Goal: Task Accomplishment & Management: Complete application form

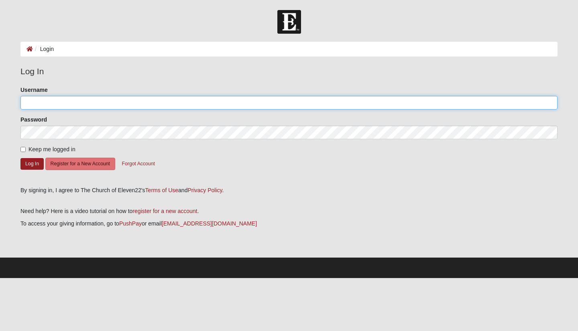
click at [113, 105] on input "Username" at bounding box center [288, 103] width 537 height 14
type input "theballingers25"
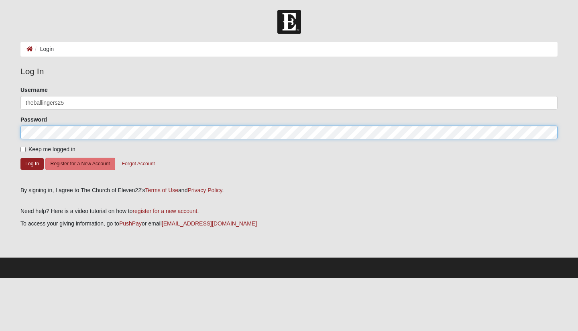
click at [20, 158] on button "Log In" at bounding box center [31, 164] width 23 height 12
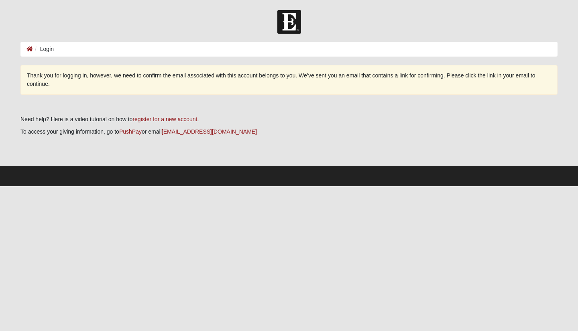
click at [44, 51] on li "Login" at bounding box center [43, 49] width 21 height 8
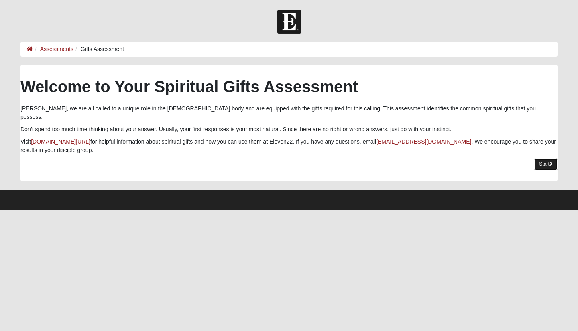
click at [545, 161] on link "Start" at bounding box center [545, 164] width 23 height 12
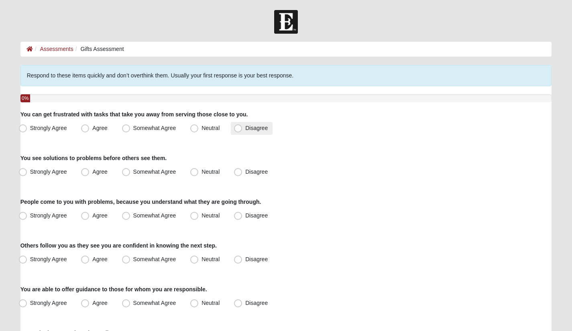
click at [241, 123] on label "Disagree" at bounding box center [252, 128] width 42 height 13
click at [241, 126] on input "Disagree" at bounding box center [239, 128] width 5 height 5
radio input "true"
click at [92, 174] on span "Agree" at bounding box center [99, 171] width 15 height 6
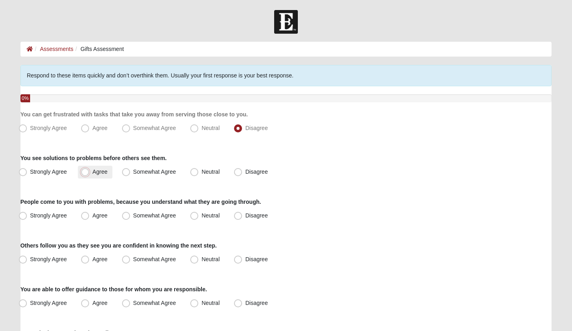
click at [87, 174] on input "Agree" at bounding box center [86, 171] width 5 height 5
radio input "true"
click at [125, 169] on input "Somewhat Agree" at bounding box center [127, 171] width 5 height 5
radio input "true"
click at [84, 169] on input "Agree" at bounding box center [86, 171] width 5 height 5
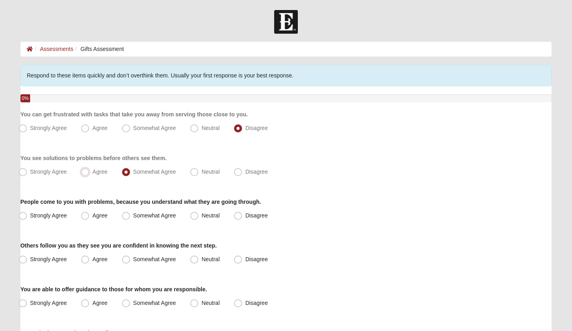
radio input "true"
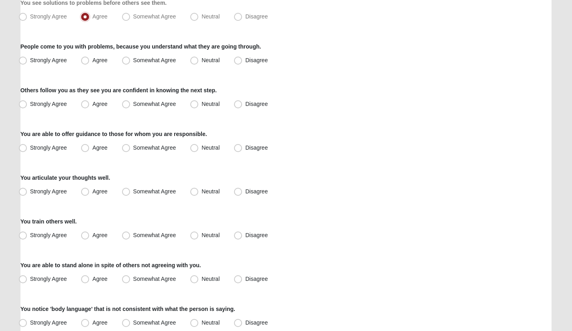
scroll to position [152, 0]
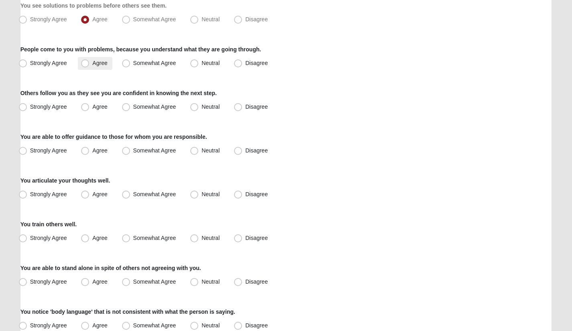
click at [79, 65] on label "Agree" at bounding box center [95, 63] width 34 height 13
click at [84, 65] on input "Agree" at bounding box center [86, 63] width 5 height 5
radio input "true"
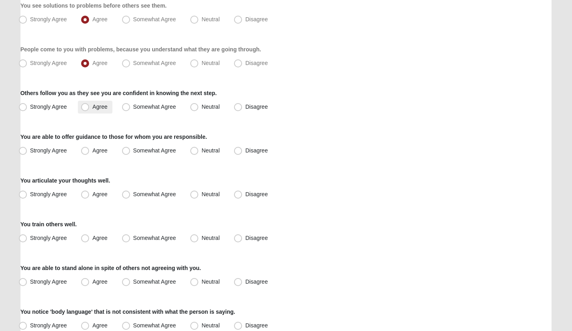
click at [85, 112] on label "Agree" at bounding box center [95, 107] width 34 height 13
click at [85, 110] on input "Agree" at bounding box center [86, 106] width 5 height 5
radio input "true"
click at [89, 154] on label "Agree" at bounding box center [95, 150] width 34 height 13
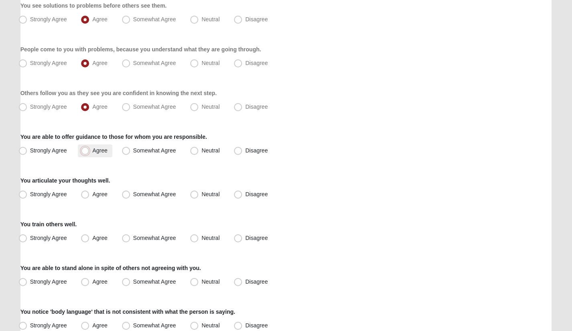
click at [89, 153] on input "Agree" at bounding box center [86, 150] width 5 height 5
radio input "true"
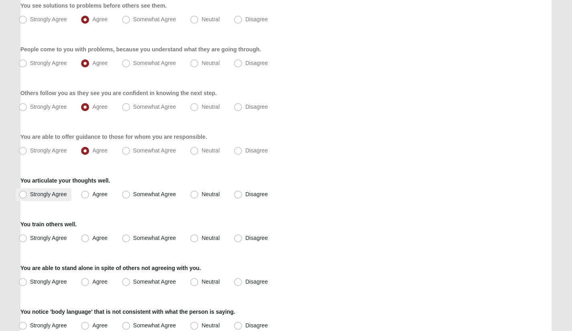
click at [31, 196] on span "Strongly Agree" at bounding box center [48, 194] width 37 height 6
click at [27, 196] on input "Strongly Agree" at bounding box center [24, 194] width 5 height 5
radio input "true"
click at [92, 237] on span "Agree" at bounding box center [99, 238] width 15 height 6
click at [84, 237] on input "Agree" at bounding box center [86, 237] width 5 height 5
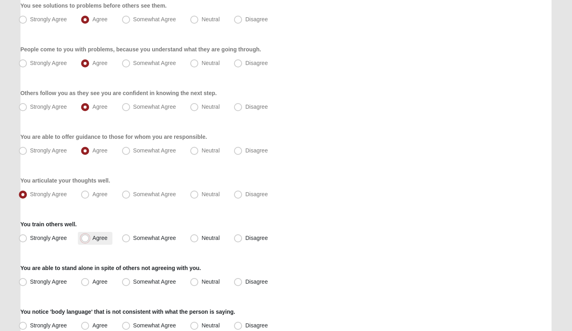
radio input "true"
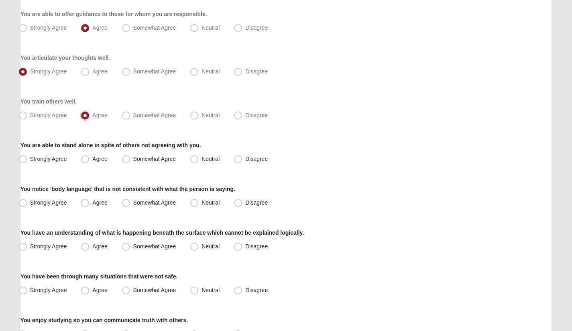
scroll to position [276, 0]
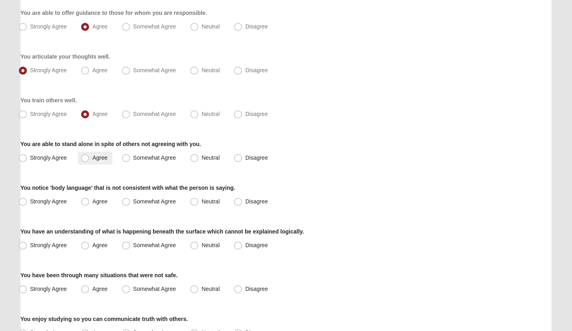
click at [92, 155] on span "Agree" at bounding box center [99, 157] width 15 height 6
click at [89, 155] on input "Agree" at bounding box center [86, 157] width 5 height 5
radio input "true"
click at [91, 201] on label "Agree" at bounding box center [95, 201] width 34 height 13
click at [89, 201] on input "Agree" at bounding box center [86, 201] width 5 height 5
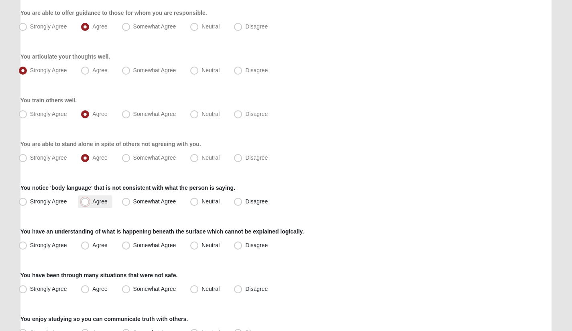
radio input "true"
click at [30, 201] on span "Strongly Agree" at bounding box center [48, 201] width 37 height 6
click at [24, 201] on input "Strongly Agree" at bounding box center [24, 201] width 5 height 5
radio input "true"
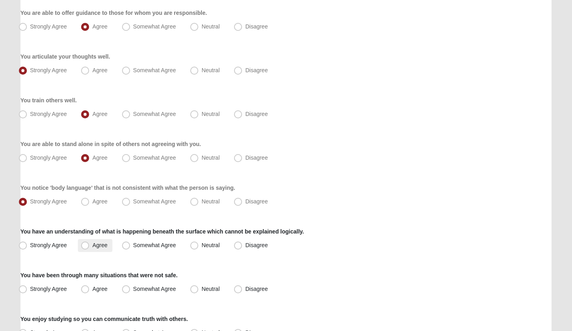
click at [95, 244] on span "Agree" at bounding box center [99, 245] width 15 height 6
click at [89, 244] on input "Agree" at bounding box center [86, 245] width 5 height 5
radio input "true"
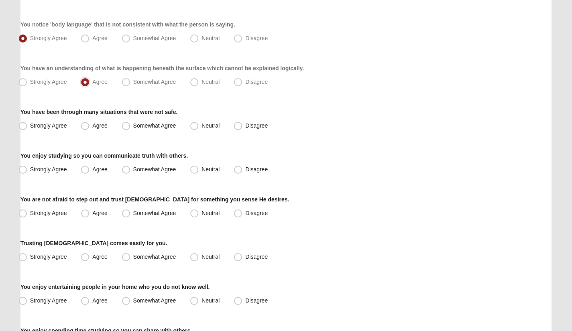
scroll to position [439, 0]
click at [30, 125] on span "Strongly Agree" at bounding box center [48, 126] width 37 height 6
click at [22, 125] on input "Strongly Agree" at bounding box center [24, 126] width 5 height 5
radio input "true"
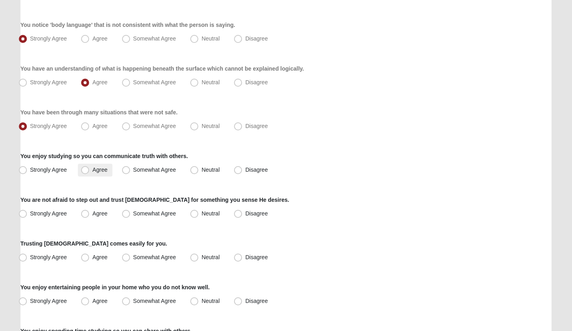
click at [92, 170] on span "Agree" at bounding box center [99, 169] width 15 height 6
click at [84, 170] on input "Agree" at bounding box center [86, 169] width 5 height 5
radio input "true"
click at [48, 169] on span "Strongly Agree" at bounding box center [48, 169] width 37 height 6
click at [27, 169] on input "Strongly Agree" at bounding box center [24, 169] width 5 height 5
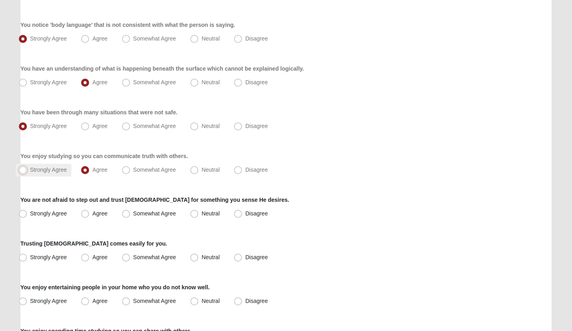
radio input "true"
click at [90, 216] on label "Agree" at bounding box center [95, 213] width 34 height 13
click at [89, 216] on input "Agree" at bounding box center [86, 213] width 5 height 5
radio input "true"
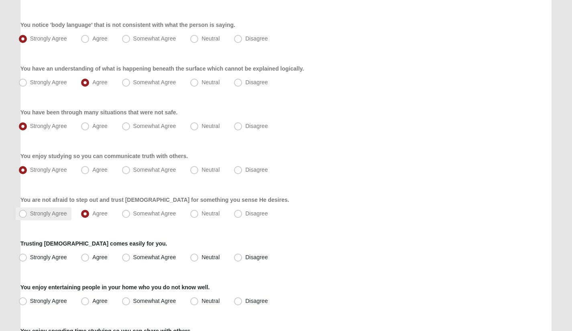
click at [30, 211] on span "Strongly Agree" at bounding box center [48, 213] width 37 height 6
click at [27, 211] on input "Strongly Agree" at bounding box center [24, 213] width 5 height 5
radio input "true"
click at [92, 258] on span "Agree" at bounding box center [99, 257] width 15 height 6
click at [85, 258] on input "Agree" at bounding box center [86, 257] width 5 height 5
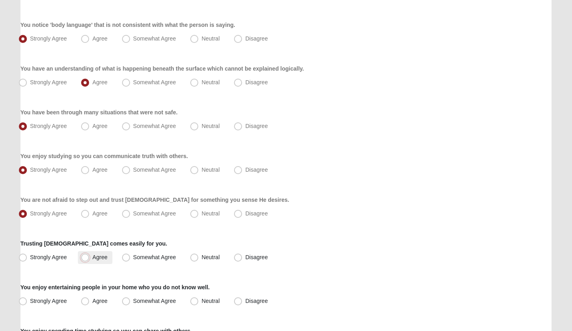
radio input "true"
click at [36, 254] on span "Strongly Agree" at bounding box center [48, 257] width 37 height 6
click at [27, 255] on input "Strongly Agree" at bounding box center [24, 257] width 5 height 5
radio input "true"
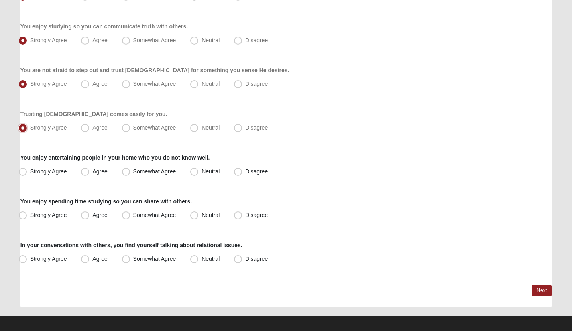
scroll to position [574, 0]
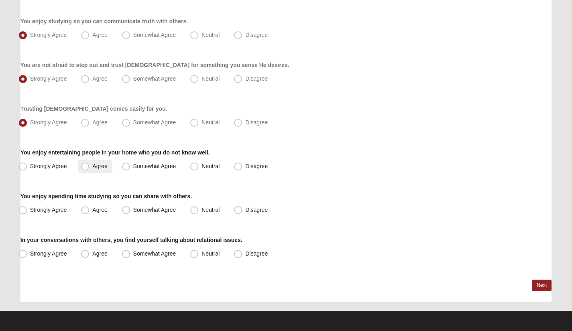
click at [93, 165] on span "Agree" at bounding box center [99, 166] width 15 height 6
click at [89, 165] on input "Agree" at bounding box center [86, 166] width 5 height 5
radio input "true"
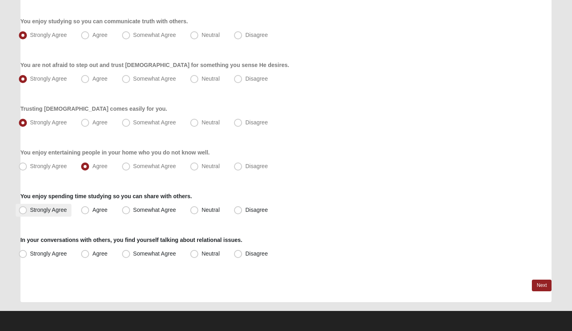
click at [48, 210] on span "Strongly Agree" at bounding box center [48, 210] width 37 height 6
click at [27, 210] on input "Strongly Agree" at bounding box center [24, 209] width 5 height 5
radio input "true"
click at [118, 254] on div "Strongly Agree [GEOGRAPHIC_DATA] Somewhat Agree [GEOGRAPHIC_DATA] Disagree" at bounding box center [285, 254] width 531 height 13
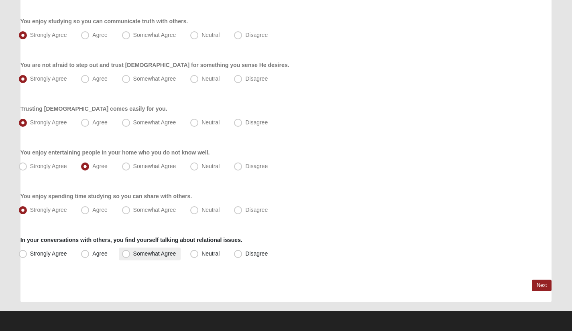
click at [133, 254] on span "Somewhat Agree" at bounding box center [154, 253] width 43 height 6
click at [126, 254] on input "Somewhat Agree" at bounding box center [127, 253] width 5 height 5
radio input "true"
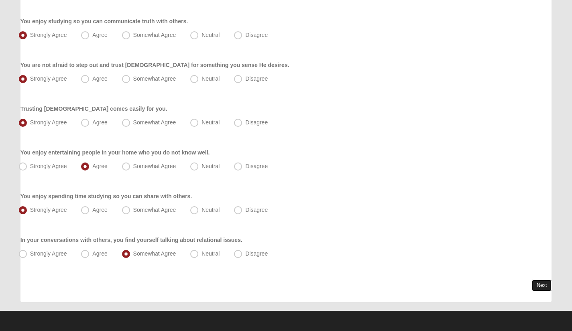
click at [536, 284] on link "Next" at bounding box center [542, 286] width 20 height 12
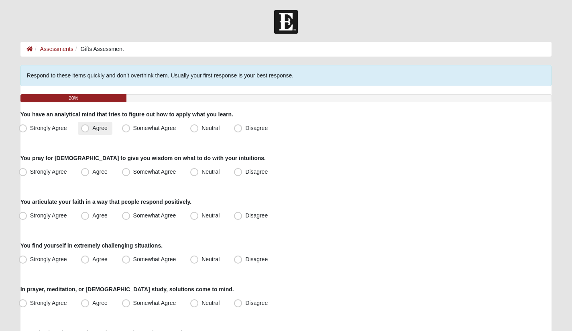
click at [92, 130] on span "Agree" at bounding box center [99, 128] width 15 height 6
click at [84, 130] on input "Agree" at bounding box center [86, 128] width 5 height 5
radio input "true"
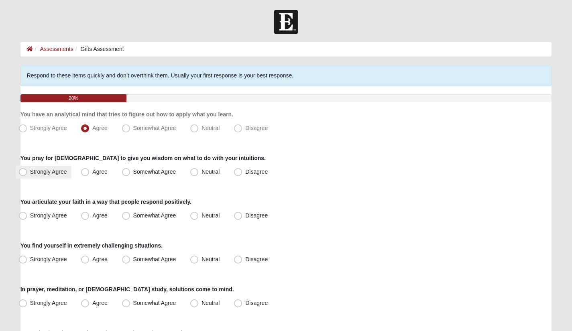
click at [46, 167] on label "Strongly Agree" at bounding box center [44, 172] width 56 height 13
click at [27, 169] on input "Strongly Agree" at bounding box center [24, 171] width 5 height 5
radio input "true"
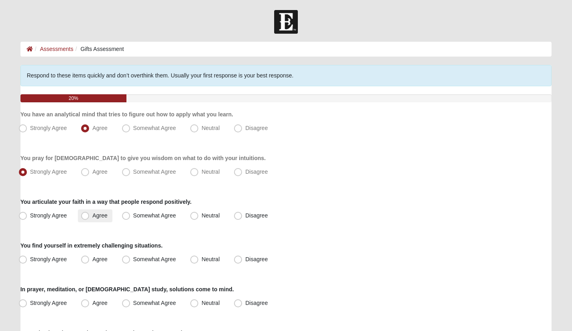
click at [92, 214] on span "Agree" at bounding box center [99, 215] width 15 height 6
click at [87, 214] on input "Agree" at bounding box center [86, 215] width 5 height 5
radio input "true"
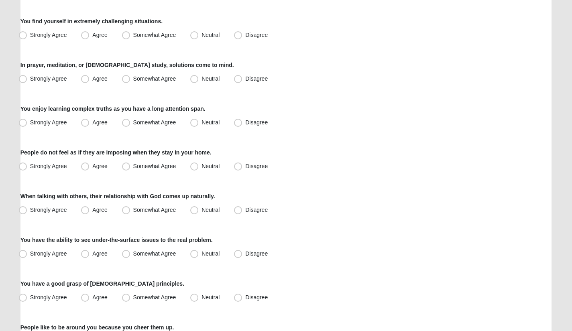
scroll to position [237, 0]
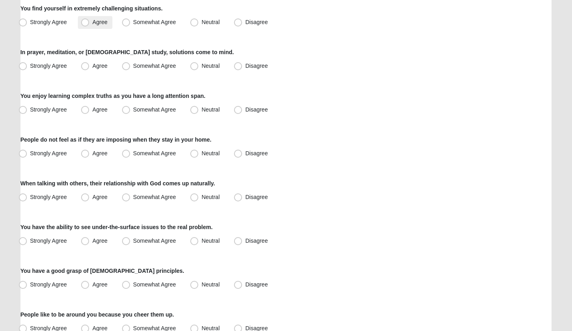
click at [92, 28] on label "Agree" at bounding box center [95, 22] width 34 height 13
click at [89, 25] on input "Agree" at bounding box center [86, 22] width 5 height 5
radio input "true"
click at [98, 63] on span "Agree" at bounding box center [99, 66] width 15 height 6
click at [89, 63] on input "Agree" at bounding box center [86, 65] width 5 height 5
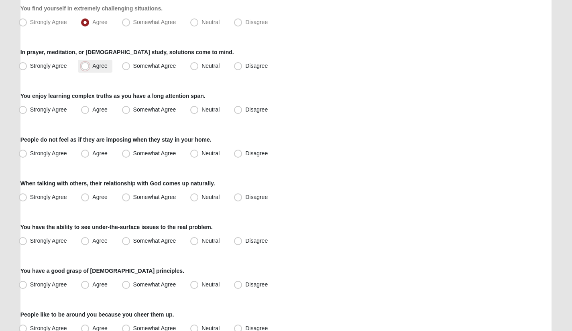
radio input "true"
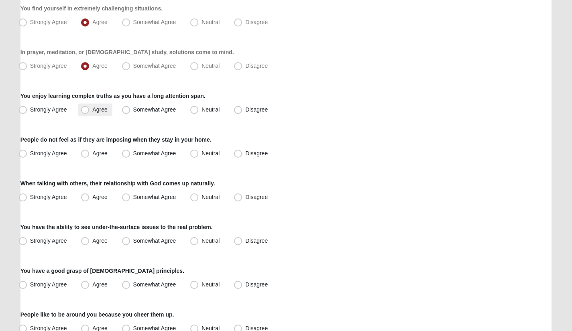
click at [91, 112] on label "Agree" at bounding box center [95, 110] width 34 height 13
click at [89, 112] on input "Agree" at bounding box center [86, 109] width 5 height 5
radio input "true"
click at [94, 153] on span "Agree" at bounding box center [99, 153] width 15 height 6
click at [89, 153] on input "Agree" at bounding box center [86, 153] width 5 height 5
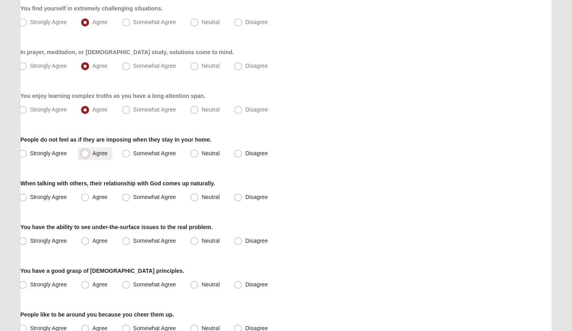
radio input "true"
click at [94, 153] on span "Agree" at bounding box center [99, 153] width 15 height 6
click at [89, 153] on input "Agree" at bounding box center [86, 153] width 5 height 5
click at [110, 166] on div "Respond to these items quickly and don’t overthink them. Usually your first res…" at bounding box center [285, 234] width 531 height 812
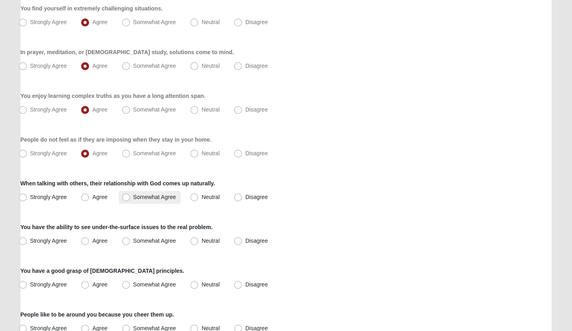
click at [140, 197] on span "Somewhat Agree" at bounding box center [154, 197] width 43 height 6
click at [130, 197] on input "Somewhat Agree" at bounding box center [127, 197] width 5 height 5
radio input "true"
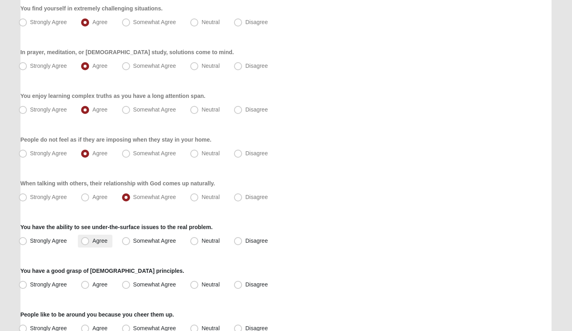
click at [95, 242] on span "Agree" at bounding box center [99, 240] width 15 height 6
click at [89, 242] on input "Agree" at bounding box center [86, 240] width 5 height 5
radio input "true"
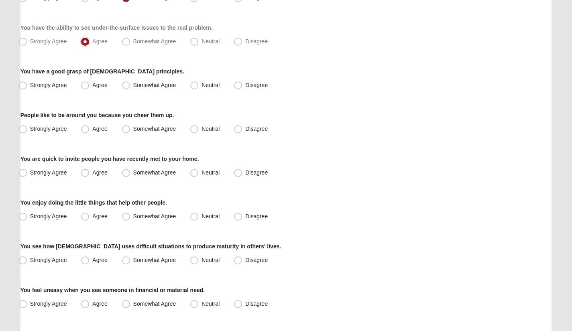
scroll to position [438, 0]
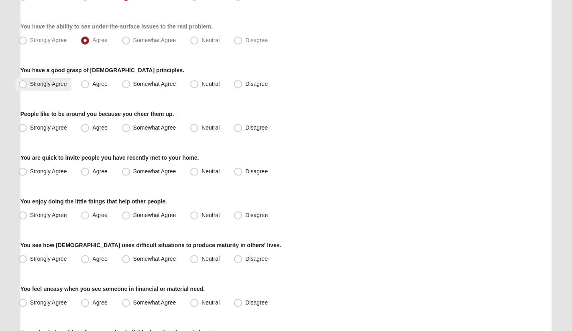
click at [37, 80] on label "Strongly Agree" at bounding box center [44, 84] width 56 height 13
click at [27, 81] on input "Strongly Agree" at bounding box center [24, 83] width 5 height 5
radio input "true"
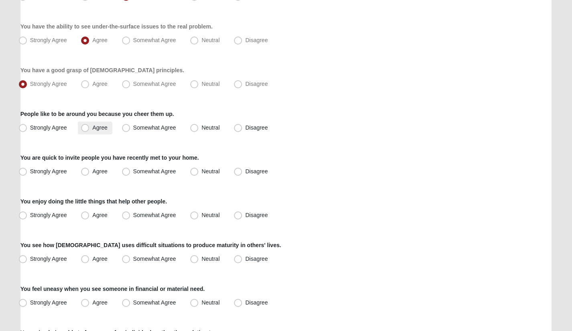
click at [94, 127] on span "Agree" at bounding box center [99, 127] width 15 height 6
click at [89, 127] on input "Agree" at bounding box center [86, 127] width 5 height 5
radio input "true"
click at [92, 173] on span "Agree" at bounding box center [99, 171] width 15 height 6
click at [85, 173] on input "Agree" at bounding box center [86, 171] width 5 height 5
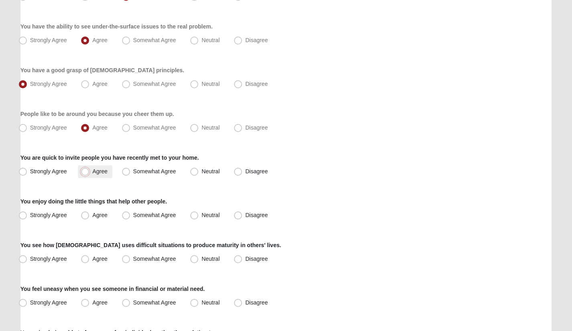
radio input "true"
click at [97, 222] on div "Respond to these items quickly and don’t overthink them. Usually your first res…" at bounding box center [285, 33] width 531 height 812
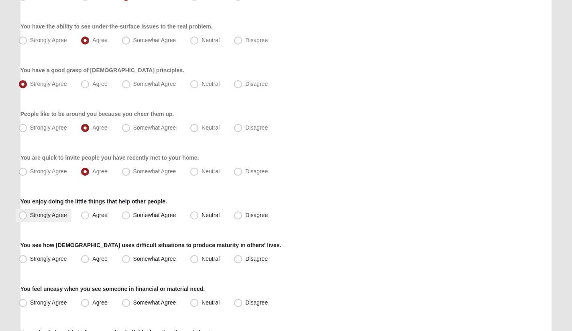
click at [56, 212] on span "Strongly Agree" at bounding box center [48, 215] width 37 height 6
click at [27, 213] on input "Strongly Agree" at bounding box center [24, 215] width 5 height 5
radio input "true"
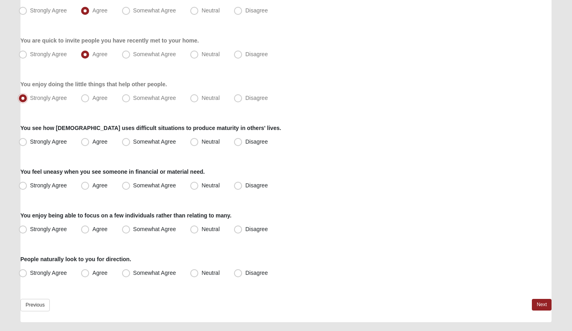
scroll to position [557, 0]
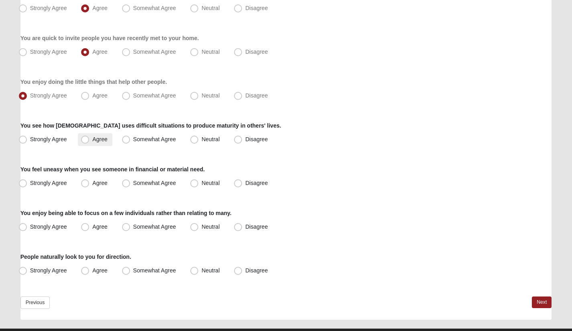
click at [95, 143] on label "Agree" at bounding box center [95, 139] width 34 height 13
click at [89, 142] on input "Agree" at bounding box center [86, 139] width 5 height 5
radio input "true"
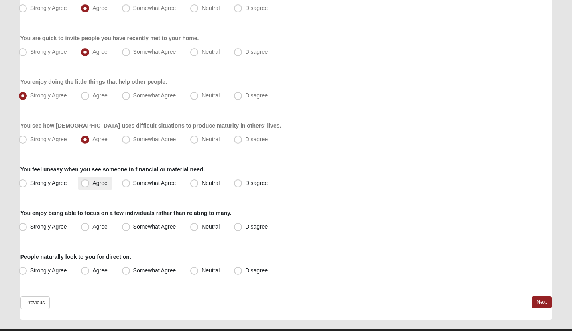
click at [91, 185] on label "Agree" at bounding box center [95, 183] width 34 height 13
click at [89, 185] on input "Agree" at bounding box center [86, 183] width 5 height 5
radio input "true"
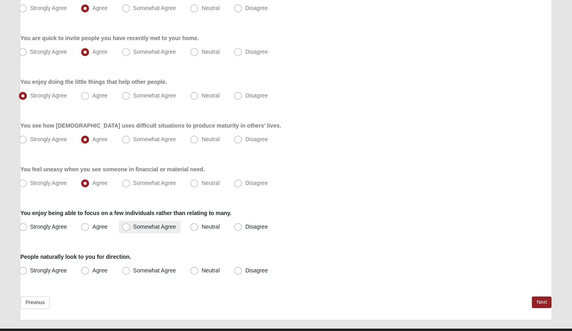
click at [133, 227] on span "Somewhat Agree" at bounding box center [154, 226] width 43 height 6
click at [127, 227] on input "Somewhat Agree" at bounding box center [127, 226] width 5 height 5
radio input "true"
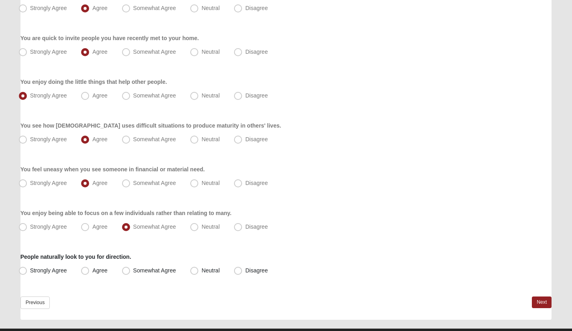
click at [74, 265] on div "Strongly Agree [GEOGRAPHIC_DATA] Somewhat Agree [GEOGRAPHIC_DATA] Disagree" at bounding box center [285, 270] width 531 height 13
drag, startPoint x: 98, startPoint y: 274, endPoint x: 110, endPoint y: 276, distance: 12.3
click at [102, 275] on label "Agree" at bounding box center [95, 270] width 34 height 13
click at [90, 273] on label "Agree" at bounding box center [95, 270] width 34 height 13
click at [89, 273] on input "Agree" at bounding box center [86, 270] width 5 height 5
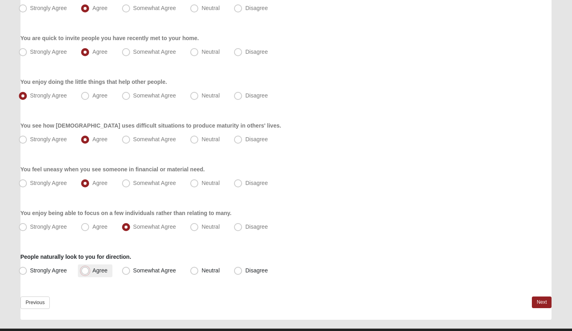
radio input "true"
click at [540, 298] on link "Next" at bounding box center [542, 302] width 20 height 12
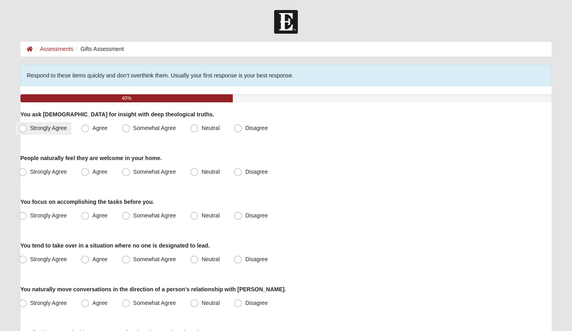
click at [46, 130] on span "Strongly Agree" at bounding box center [48, 128] width 37 height 6
click at [27, 130] on input "Strongly Agree" at bounding box center [24, 128] width 5 height 5
radio input "true"
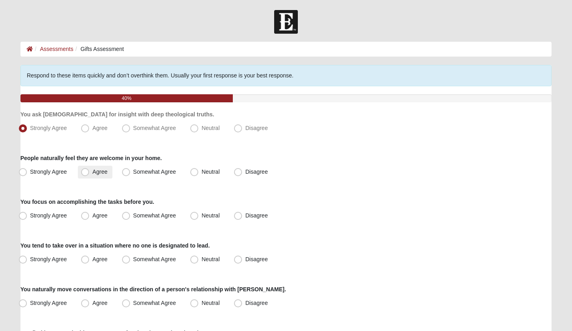
click at [91, 171] on label "Agree" at bounding box center [95, 172] width 34 height 13
click at [89, 171] on input "Agree" at bounding box center [86, 171] width 5 height 5
radio input "true"
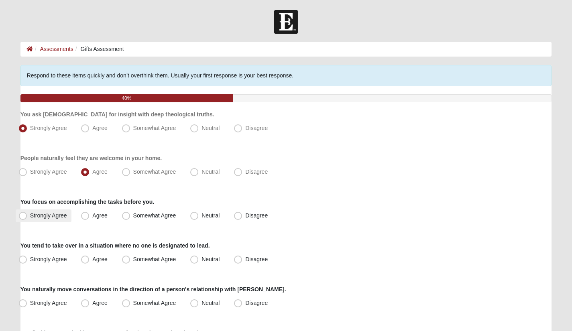
click at [40, 216] on span "Strongly Agree" at bounding box center [48, 215] width 37 height 6
click at [27, 216] on input "Strongly Agree" at bounding box center [24, 215] width 5 height 5
radio input "true"
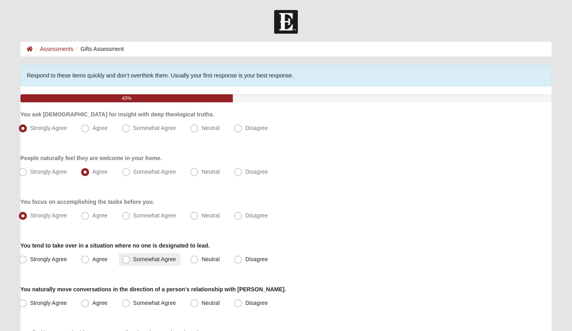
click at [133, 261] on span "Somewhat Agree" at bounding box center [154, 259] width 43 height 6
click at [126, 261] on input "Somewhat Agree" at bounding box center [127, 259] width 5 height 5
radio input "true"
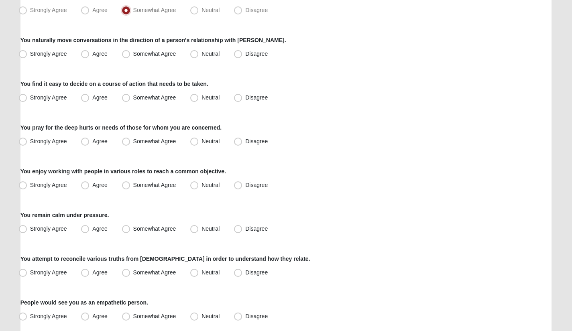
scroll to position [248, 0]
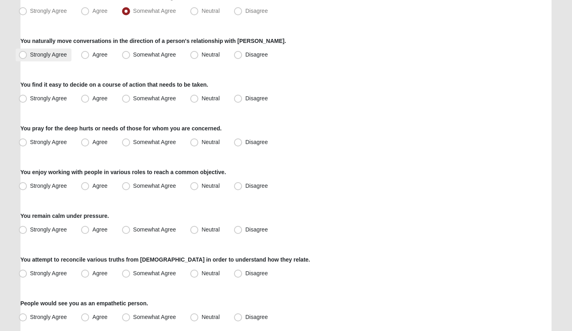
click at [48, 56] on span "Strongly Agree" at bounding box center [48, 54] width 37 height 6
click at [27, 56] on input "Strongly Agree" at bounding box center [24, 54] width 5 height 5
radio input "true"
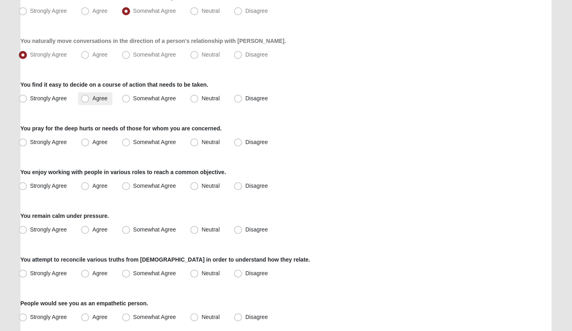
click at [92, 97] on span "Agree" at bounding box center [99, 98] width 15 height 6
click at [88, 97] on input "Agree" at bounding box center [86, 98] width 5 height 5
radio input "true"
click at [56, 146] on label "Strongly Agree" at bounding box center [44, 142] width 56 height 13
click at [27, 145] on input "Strongly Agree" at bounding box center [24, 142] width 5 height 5
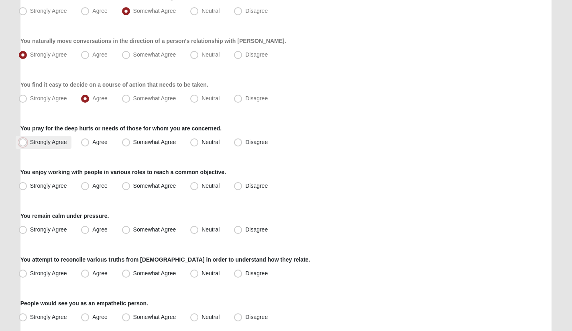
radio input "true"
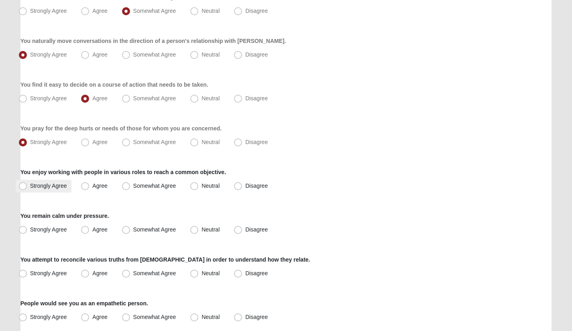
click at [61, 186] on span "Strongly Agree" at bounding box center [48, 186] width 37 height 6
click at [27, 186] on input "Strongly Agree" at bounding box center [24, 185] width 5 height 5
radio input "true"
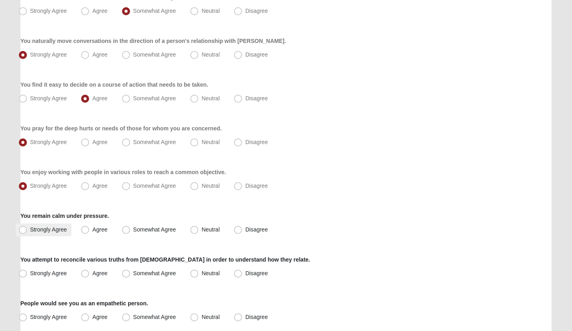
click at [63, 227] on span "Strongly Agree" at bounding box center [48, 229] width 37 height 6
click at [27, 227] on input "Strongly Agree" at bounding box center [24, 229] width 5 height 5
radio input "true"
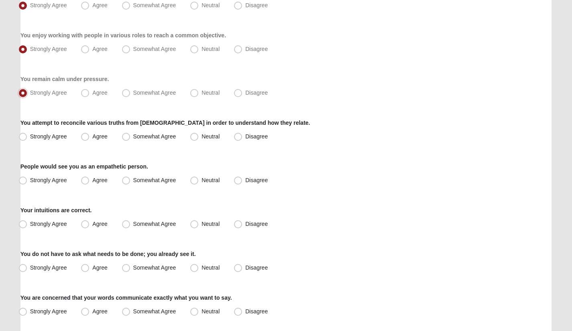
scroll to position [388, 0]
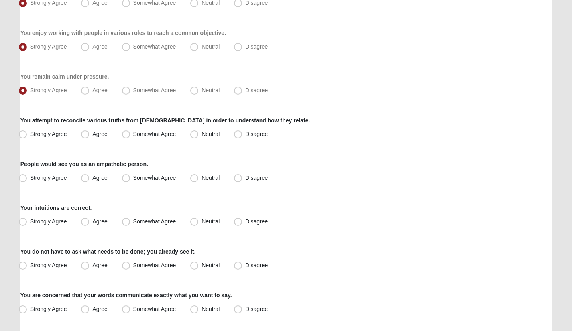
click at [116, 131] on div "Strongly Agree [GEOGRAPHIC_DATA] Somewhat Agree [GEOGRAPHIC_DATA] Disagree" at bounding box center [285, 134] width 531 height 13
click at [137, 140] on label "Somewhat Agree" at bounding box center [150, 134] width 62 height 13
click at [130, 137] on input "Somewhat Agree" at bounding box center [127, 134] width 5 height 5
radio input "true"
click at [90, 135] on label "Agree" at bounding box center [95, 134] width 34 height 13
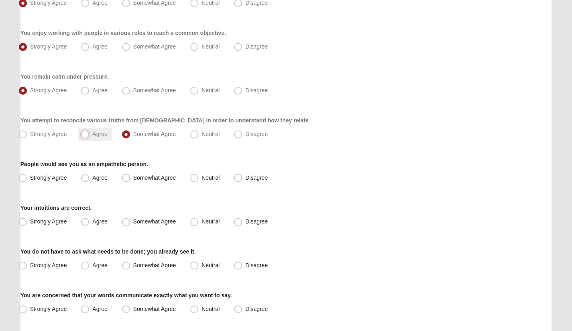
click at [89, 135] on input "Agree" at bounding box center [86, 134] width 5 height 5
radio input "true"
click at [65, 174] on label "Strongly Agree" at bounding box center [44, 178] width 56 height 13
click at [27, 175] on input "Strongly Agree" at bounding box center [24, 177] width 5 height 5
radio input "true"
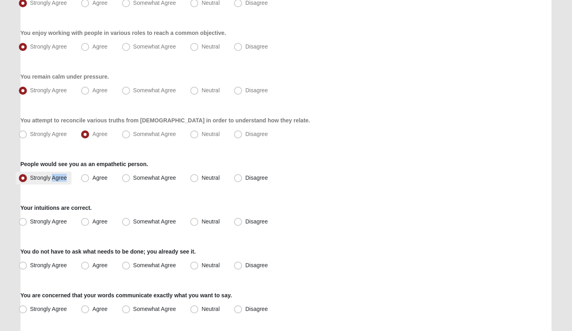
click at [65, 174] on label "Strongly Agree" at bounding box center [44, 178] width 56 height 13
click at [27, 175] on input "Strongly Agree" at bounding box center [24, 177] width 5 height 5
click at [92, 179] on span "Agree" at bounding box center [99, 178] width 15 height 6
click at [86, 179] on input "Agree" at bounding box center [86, 177] width 5 height 5
radio input "true"
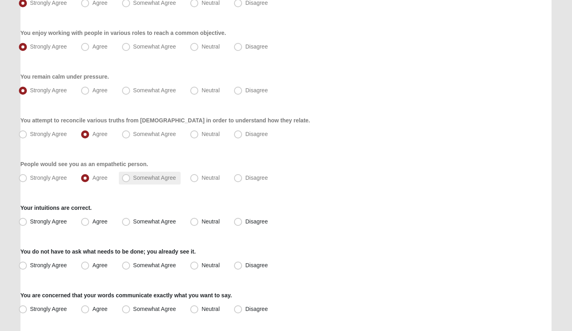
click at [132, 173] on label "Somewhat Agree" at bounding box center [150, 178] width 62 height 13
click at [130, 175] on input "Somewhat Agree" at bounding box center [127, 177] width 5 height 5
radio input "true"
click at [62, 237] on div "Respond to these items quickly and don’t overthink them. Usually your first res…" at bounding box center [285, 83] width 531 height 812
click at [195, 226] on label "Neutral" at bounding box center [205, 221] width 37 height 13
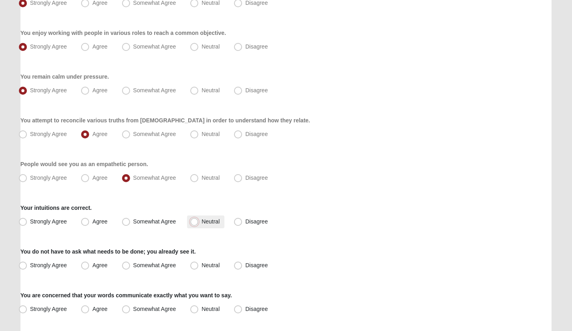
click at [195, 224] on input "Neutral" at bounding box center [195, 221] width 5 height 5
radio input "true"
click at [85, 260] on label "Agree" at bounding box center [95, 265] width 34 height 13
click at [85, 263] on input "Agree" at bounding box center [86, 265] width 5 height 5
radio input "true"
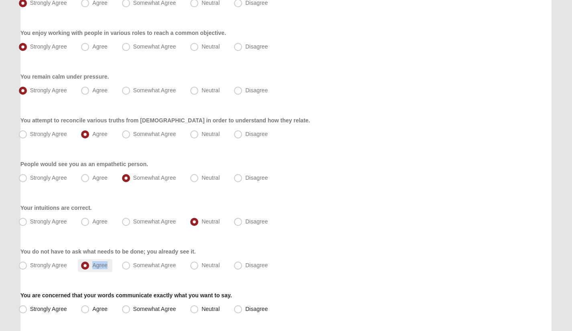
click at [85, 260] on label "Agree" at bounding box center [95, 265] width 34 height 13
click at [85, 263] on input "Agree" at bounding box center [86, 265] width 5 height 5
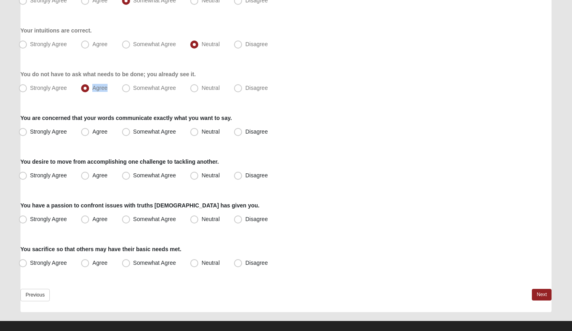
scroll to position [566, 0]
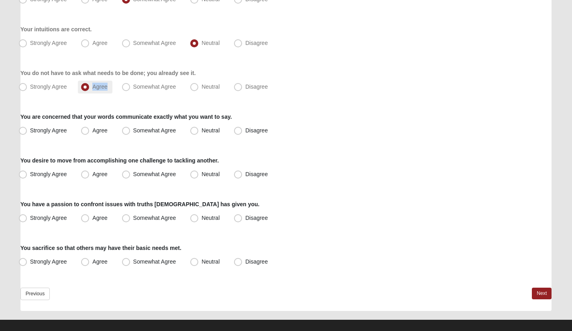
click at [92, 89] on span "Agree" at bounding box center [99, 86] width 15 height 6
click at [86, 89] on input "Agree" at bounding box center [86, 86] width 5 height 5
click at [144, 123] on div "You are concerned that your words communicate exactly what you want to say. Str…" at bounding box center [285, 125] width 531 height 24
click at [145, 120] on label "You are concerned that your words communicate exactly what you want to say." at bounding box center [125, 117] width 211 height 8
click at [95, 128] on span "Agree" at bounding box center [99, 130] width 15 height 6
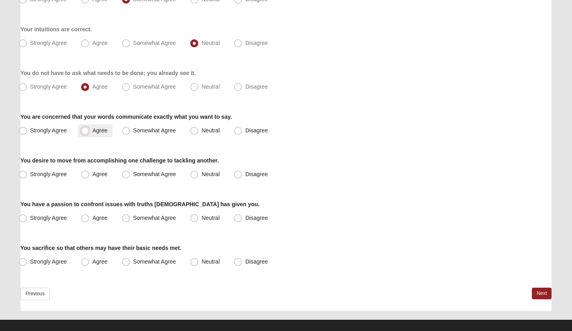
click at [89, 128] on input "Agree" at bounding box center [86, 130] width 5 height 5
radio input "true"
click at [121, 132] on label "Somewhat Agree" at bounding box center [150, 130] width 62 height 13
click at [125, 132] on input "Somewhat Agree" at bounding box center [127, 130] width 5 height 5
radio input "true"
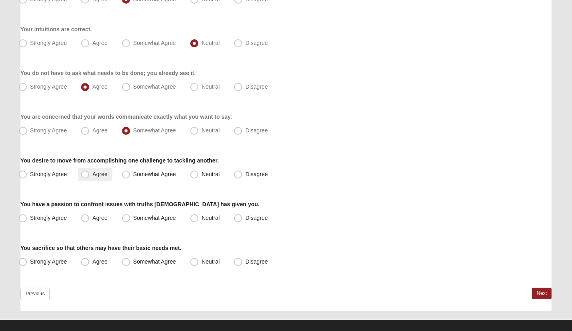
click at [92, 175] on span "Agree" at bounding box center [99, 174] width 15 height 6
click at [87, 175] on input "Agree" at bounding box center [86, 174] width 5 height 5
radio input "true"
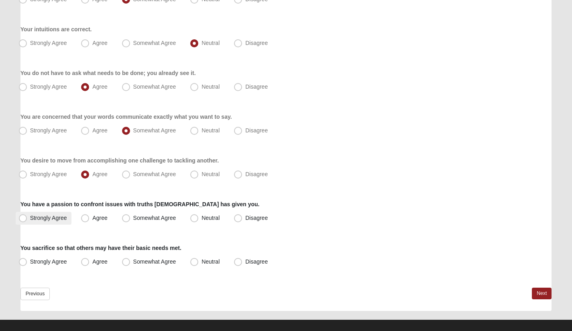
click at [58, 219] on span "Strongly Agree" at bounding box center [48, 218] width 37 height 6
click at [27, 219] on input "Strongly Agree" at bounding box center [24, 217] width 5 height 5
radio input "true"
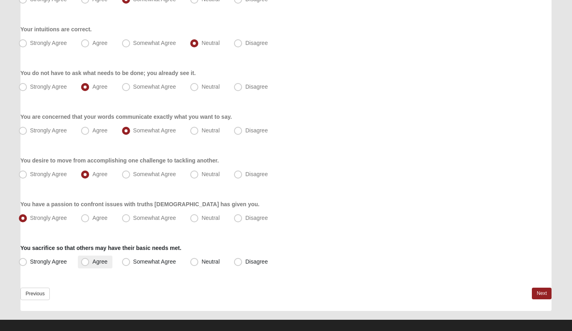
click at [93, 262] on span "Agree" at bounding box center [99, 261] width 15 height 6
click at [89, 262] on input "Agree" at bounding box center [86, 261] width 5 height 5
radio input "true"
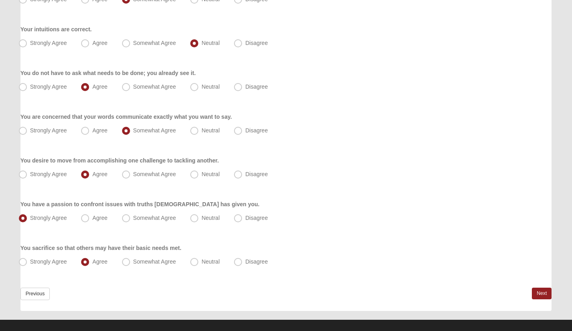
click at [544, 293] on link "Next" at bounding box center [542, 294] width 20 height 12
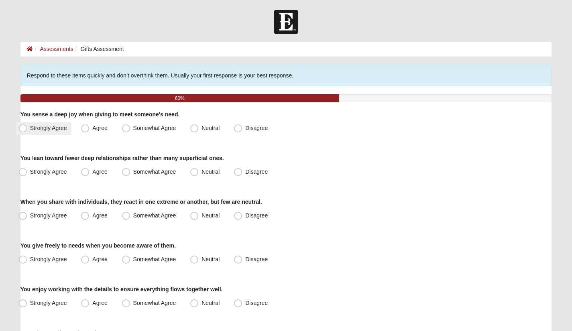
click at [48, 128] on span "Strongly Agree" at bounding box center [48, 128] width 37 height 6
click at [27, 128] on input "Strongly Agree" at bounding box center [24, 128] width 5 height 5
radio input "true"
click at [247, 175] on label "Disagree" at bounding box center [252, 172] width 42 height 13
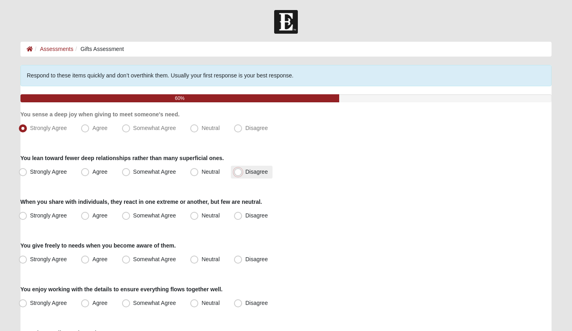
click at [242, 175] on input "Disagree" at bounding box center [239, 171] width 5 height 5
radio input "true"
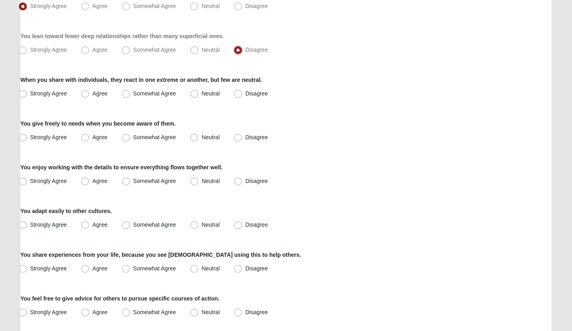
scroll to position [123, 0]
click at [202, 89] on label "Neutral" at bounding box center [205, 93] width 37 height 13
click at [199, 90] on input "Neutral" at bounding box center [195, 92] width 5 height 5
radio input "true"
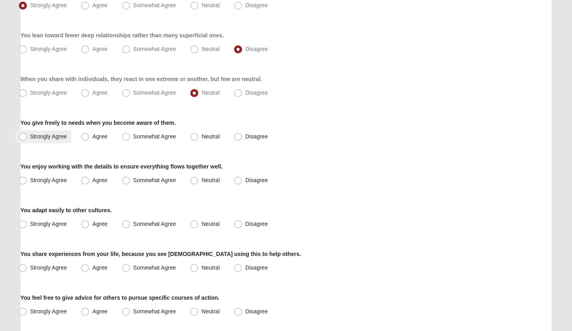
click at [38, 133] on label "Strongly Agree" at bounding box center [44, 136] width 56 height 13
click at [27, 134] on input "Strongly Agree" at bounding box center [24, 136] width 5 height 5
radio input "true"
click at [76, 171] on div "You enjoy working with the details to ensure everything flows together well. St…" at bounding box center [285, 174] width 531 height 24
click at [91, 177] on label "Agree" at bounding box center [95, 180] width 34 height 13
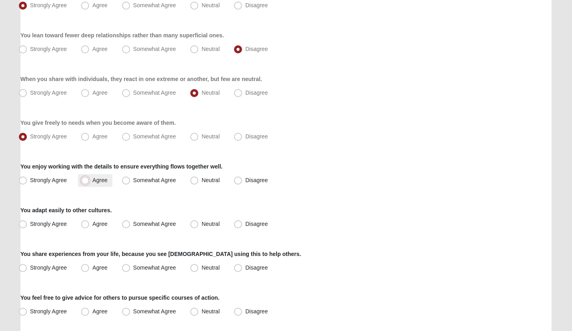
click at [89, 178] on input "Agree" at bounding box center [86, 180] width 5 height 5
radio input "true"
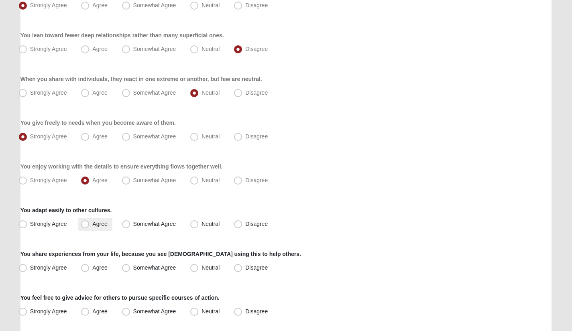
click at [91, 219] on label "Agree" at bounding box center [95, 224] width 34 height 13
click at [89, 221] on input "Agree" at bounding box center [86, 223] width 5 height 5
radio input "true"
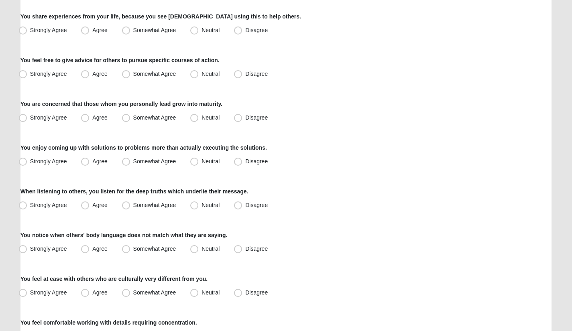
scroll to position [356, 0]
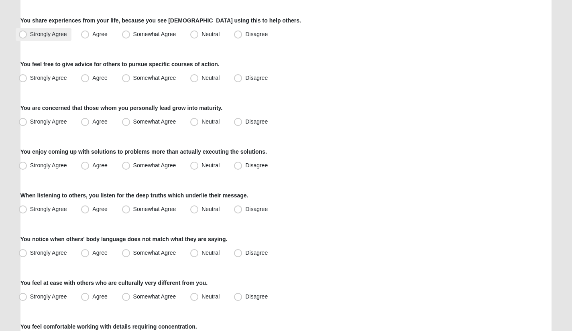
click at [31, 29] on label "Strongly Agree" at bounding box center [44, 34] width 56 height 13
click at [27, 32] on input "Strongly Agree" at bounding box center [24, 34] width 5 height 5
radio input "true"
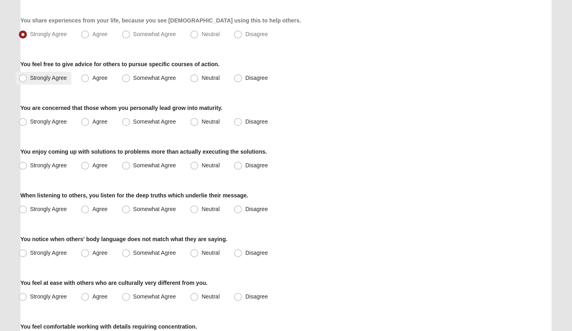
click at [43, 80] on span "Strongly Agree" at bounding box center [48, 78] width 37 height 6
click at [27, 80] on input "Strongly Agree" at bounding box center [24, 77] width 5 height 5
radio input "true"
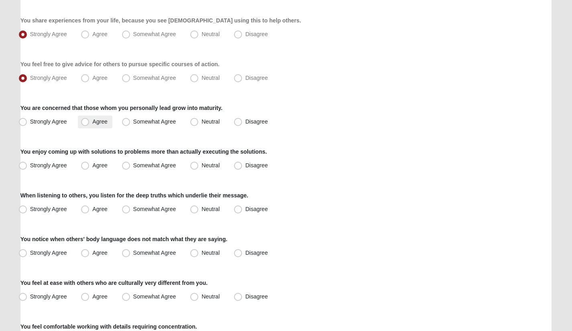
click at [93, 120] on span "Agree" at bounding box center [99, 121] width 15 height 6
click at [89, 120] on input "Agree" at bounding box center [86, 121] width 5 height 5
radio input "true"
click at [193, 160] on label "Neutral" at bounding box center [205, 165] width 37 height 13
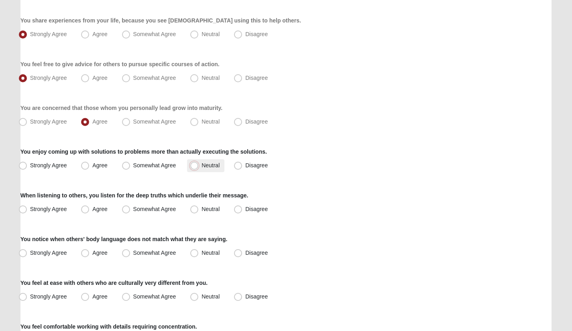
click at [193, 163] on input "Neutral" at bounding box center [195, 165] width 5 height 5
radio input "true"
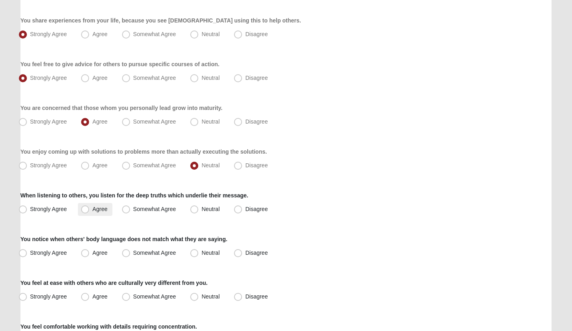
click at [92, 211] on span "Agree" at bounding box center [99, 209] width 15 height 6
click at [89, 211] on input "Agree" at bounding box center [86, 209] width 5 height 5
radio input "true"
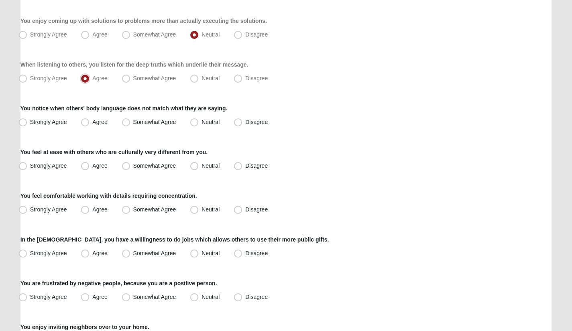
scroll to position [504, 0]
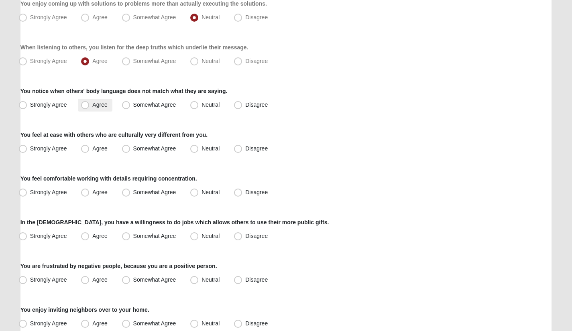
click at [97, 105] on span "Agree" at bounding box center [99, 104] width 15 height 6
click at [89, 105] on input "Agree" at bounding box center [86, 104] width 5 height 5
radio input "true"
click at [43, 101] on span "Strongly Agree" at bounding box center [48, 104] width 37 height 6
click at [27, 102] on input "Strongly Agree" at bounding box center [24, 104] width 5 height 5
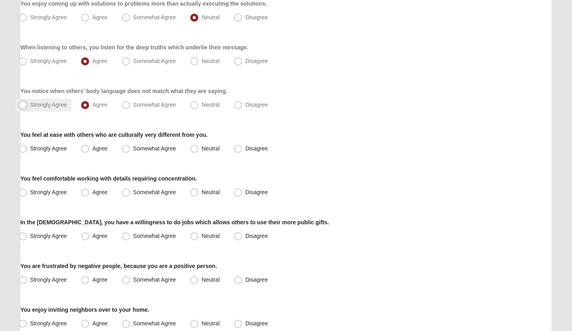
radio input "true"
click at [92, 147] on label "Agree" at bounding box center [95, 148] width 34 height 13
click at [89, 147] on input "Agree" at bounding box center [86, 148] width 5 height 5
radio input "true"
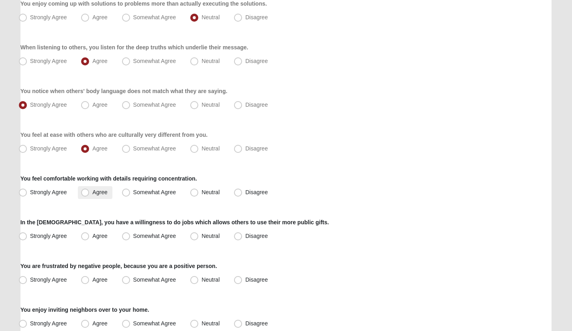
click at [95, 196] on label "Agree" at bounding box center [95, 192] width 34 height 13
click at [89, 195] on input "Agree" at bounding box center [86, 192] width 5 height 5
radio input "true"
click at [104, 237] on span "Agree" at bounding box center [99, 236] width 15 height 6
click at [89, 237] on input "Agree" at bounding box center [86, 235] width 5 height 5
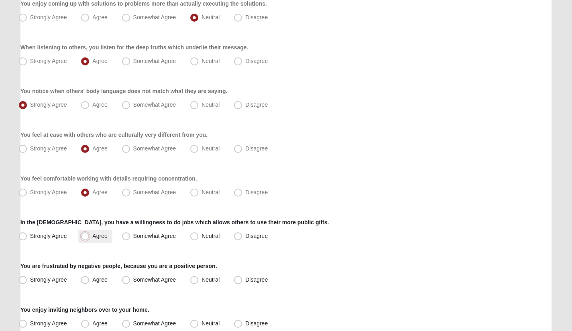
radio input "true"
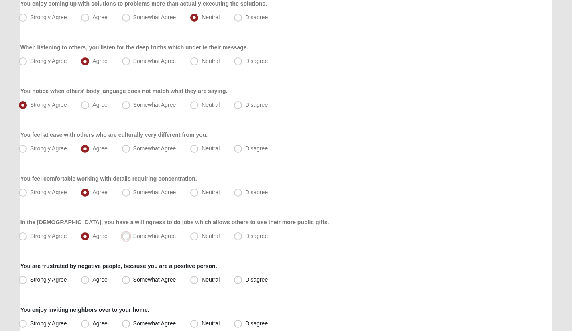
click at [125, 233] on input "Somewhat Agree" at bounding box center [127, 235] width 5 height 5
radio input "true"
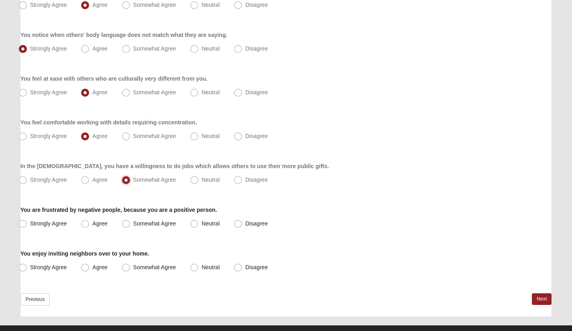
scroll to position [575, 0]
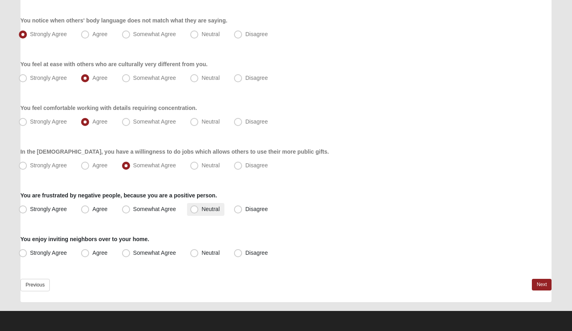
click at [201, 207] on label "Neutral" at bounding box center [205, 209] width 37 height 13
click at [199, 207] on input "Neutral" at bounding box center [195, 209] width 5 height 5
radio input "true"
click at [233, 209] on label "Disagree" at bounding box center [252, 209] width 42 height 13
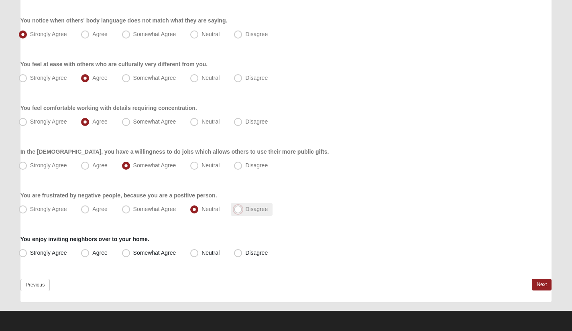
click at [237, 209] on input "Disagree" at bounding box center [239, 209] width 5 height 5
radio input "true"
click at [99, 257] on label "Agree" at bounding box center [95, 253] width 34 height 13
click at [89, 256] on input "Agree" at bounding box center [86, 252] width 5 height 5
radio input "true"
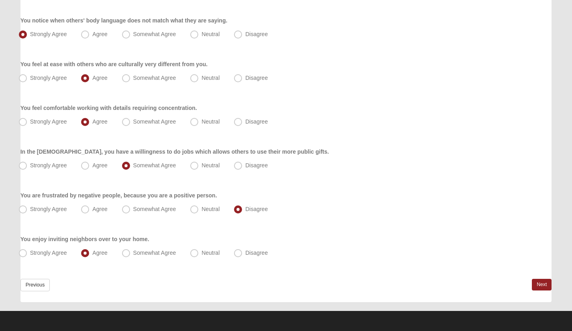
click at [529, 283] on div "Previous Next" at bounding box center [285, 290] width 531 height 23
click at [538, 284] on link "Next" at bounding box center [542, 285] width 20 height 12
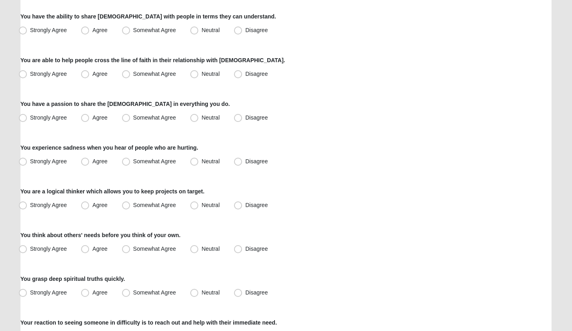
scroll to position [88, 0]
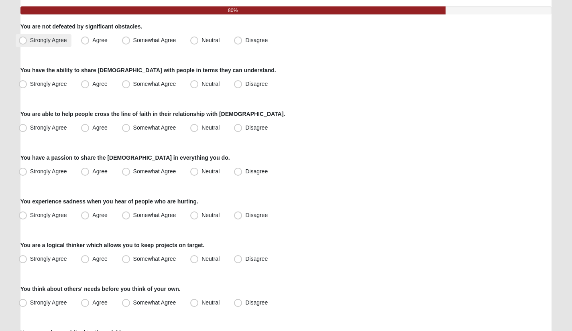
click at [30, 41] on span "Strongly Agree" at bounding box center [48, 40] width 37 height 6
click at [26, 41] on input "Strongly Agree" at bounding box center [24, 40] width 5 height 5
radio input "true"
click at [92, 85] on span "Agree" at bounding box center [99, 84] width 15 height 6
click at [87, 85] on input "Agree" at bounding box center [86, 83] width 5 height 5
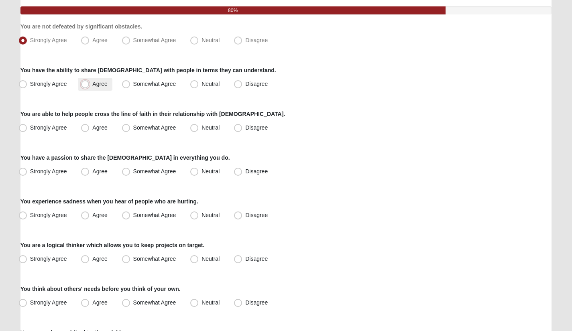
radio input "true"
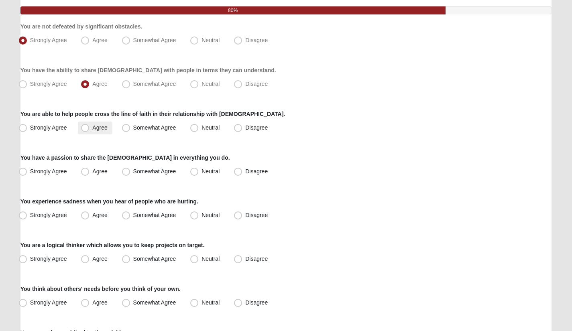
click at [92, 126] on span "Agree" at bounding box center [99, 127] width 15 height 6
click at [86, 126] on input "Agree" at bounding box center [86, 127] width 5 height 5
radio input "true"
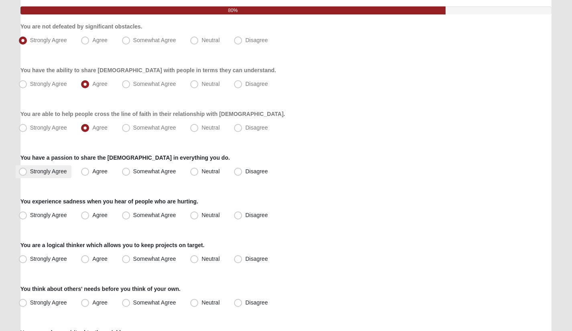
click at [48, 175] on label "Strongly Agree" at bounding box center [44, 171] width 56 height 13
click at [27, 174] on input "Strongly Agree" at bounding box center [24, 171] width 5 height 5
radio input "true"
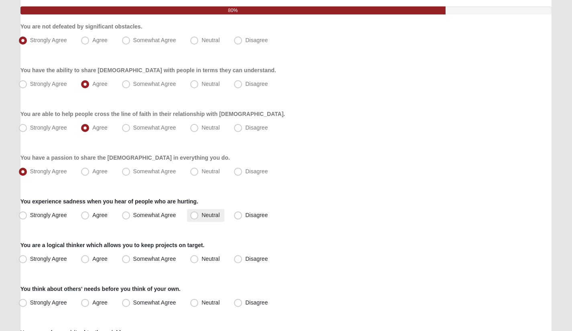
click at [211, 218] on label "Neutral" at bounding box center [205, 215] width 37 height 13
click at [199, 218] on input "Neutral" at bounding box center [195, 215] width 5 height 5
radio input "true"
click at [211, 218] on label "Neutral" at bounding box center [205, 215] width 37 height 13
click at [199, 218] on input "Neutral" at bounding box center [195, 215] width 5 height 5
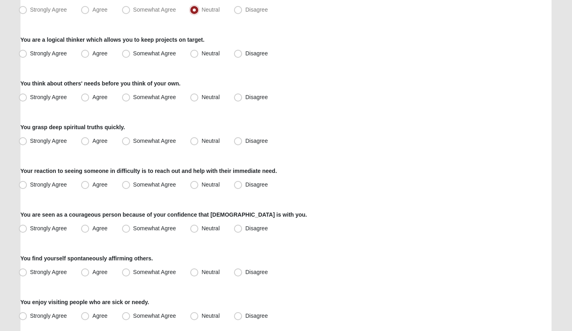
scroll to position [294, 0]
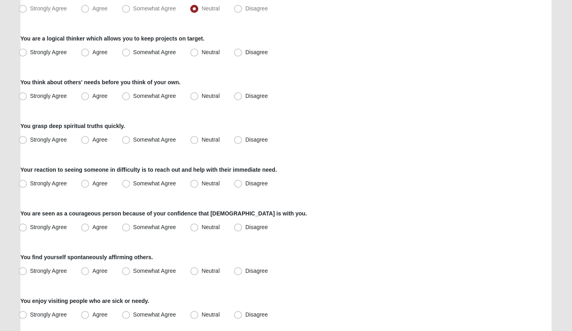
click at [361, 135] on div "Strongly Agree [GEOGRAPHIC_DATA] Somewhat Agree [GEOGRAPHIC_DATA] Disagree" at bounding box center [285, 140] width 531 height 13
click at [96, 52] on span "Agree" at bounding box center [99, 52] width 15 height 6
click at [89, 52] on input "Agree" at bounding box center [86, 52] width 5 height 5
radio input "true"
click at [45, 90] on label "Strongly Agree" at bounding box center [44, 96] width 56 height 13
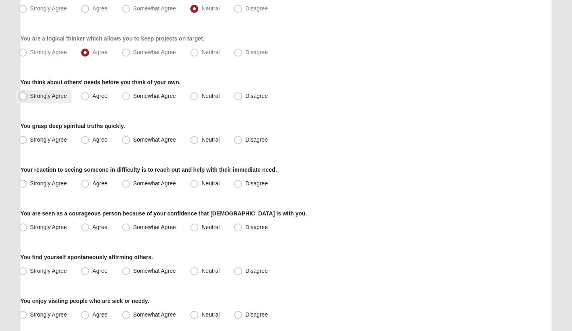
click at [27, 93] on input "Strongly Agree" at bounding box center [24, 95] width 5 height 5
radio input "true"
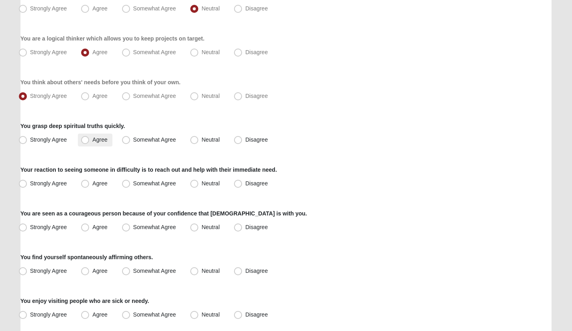
click at [109, 135] on label "Agree" at bounding box center [95, 140] width 34 height 13
click at [89, 137] on input "Agree" at bounding box center [86, 139] width 5 height 5
radio input "true"
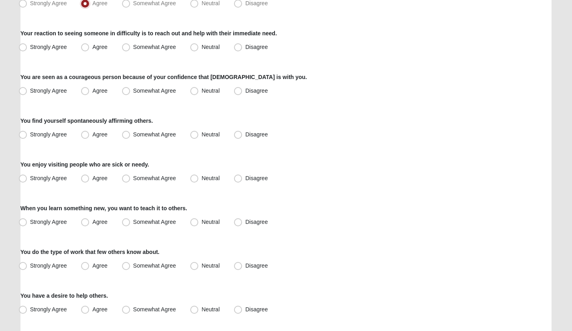
scroll to position [434, 0]
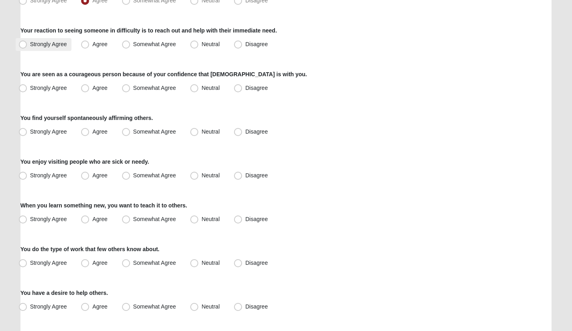
click at [40, 44] on span "Strongly Agree" at bounding box center [48, 44] width 37 height 6
click at [27, 44] on input "Strongly Agree" at bounding box center [24, 44] width 5 height 5
radio input "true"
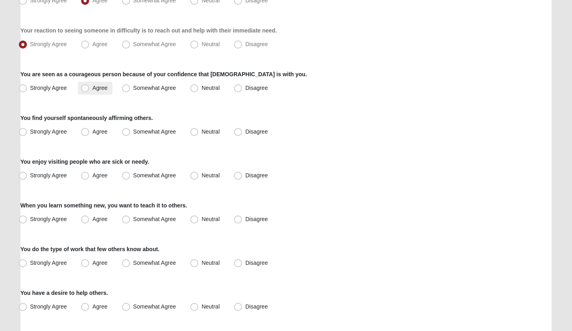
click at [92, 86] on span "Agree" at bounding box center [99, 88] width 15 height 6
click at [85, 86] on input "Agree" at bounding box center [86, 87] width 5 height 5
radio input "true"
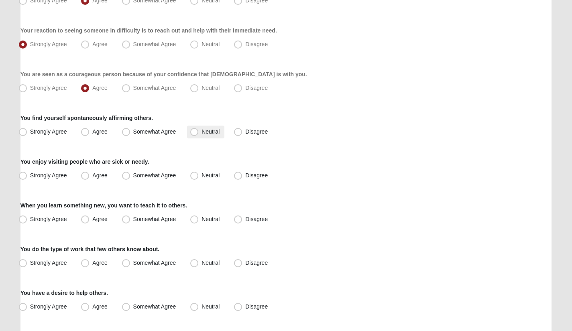
click at [210, 130] on span "Neutral" at bounding box center [210, 131] width 18 height 6
click at [199, 130] on input "Neutral" at bounding box center [195, 131] width 5 height 5
radio input "true"
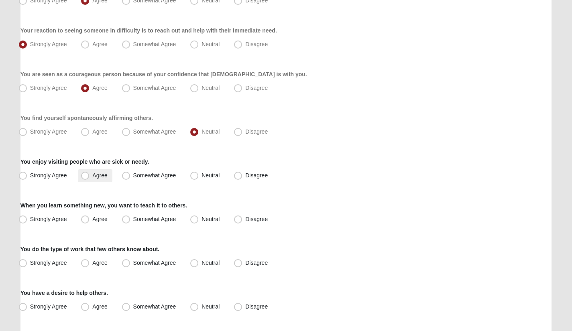
click at [91, 175] on label "Agree" at bounding box center [95, 175] width 34 height 13
click at [89, 175] on input "Agree" at bounding box center [86, 175] width 5 height 5
radio input "true"
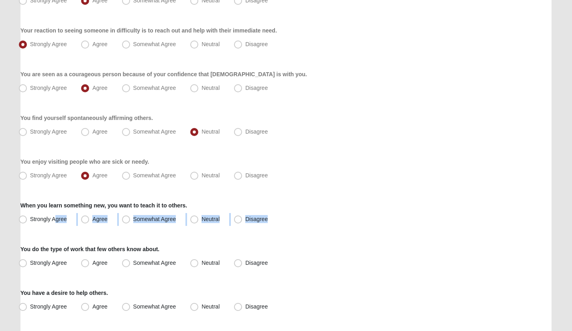
drag, startPoint x: 54, startPoint y: 219, endPoint x: 63, endPoint y: 230, distance: 14.0
click at [63, 230] on div "Respond to these items quickly and don’t overthink them. Usually your first res…" at bounding box center [285, 37] width 531 height 812
click at [32, 220] on span "Strongly Agree" at bounding box center [48, 219] width 37 height 6
click at [27, 220] on input "Strongly Agree" at bounding box center [24, 219] width 5 height 5
radio input "true"
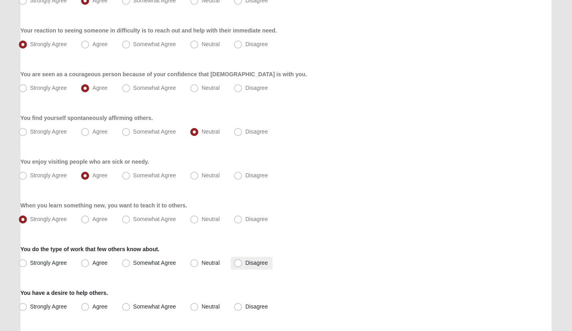
click at [250, 263] on span "Disagree" at bounding box center [256, 263] width 22 height 6
click at [242, 263] on input "Disagree" at bounding box center [239, 262] width 5 height 5
radio input "true"
click at [40, 304] on span "Strongly Agree" at bounding box center [48, 306] width 37 height 6
click at [27, 304] on input "Strongly Agree" at bounding box center [24, 306] width 5 height 5
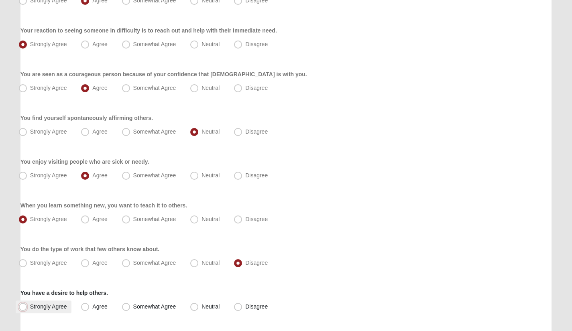
radio input "true"
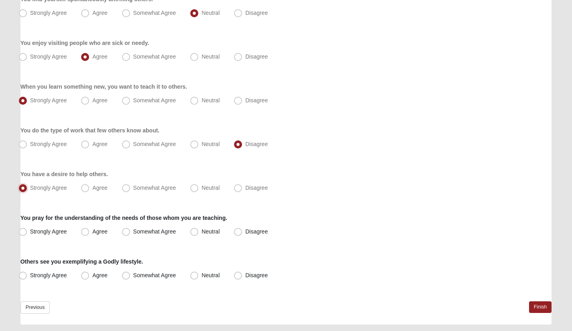
scroll to position [575, 0]
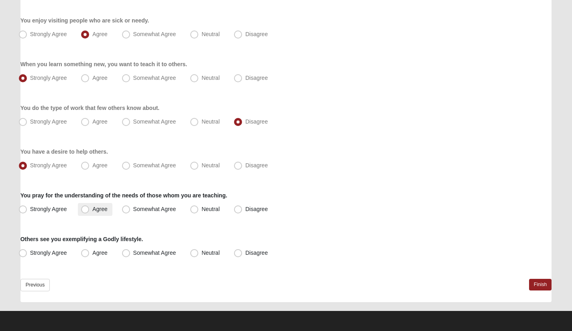
click at [92, 209] on span "Agree" at bounding box center [99, 209] width 15 height 6
click at [85, 209] on input "Agree" at bounding box center [86, 209] width 5 height 5
radio input "true"
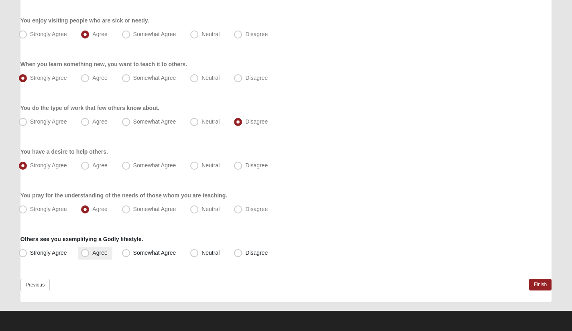
click at [97, 251] on span "Agree" at bounding box center [99, 253] width 15 height 6
click at [89, 251] on input "Agree" at bounding box center [86, 252] width 5 height 5
radio input "true"
click at [544, 284] on link "Finish" at bounding box center [540, 285] width 23 height 12
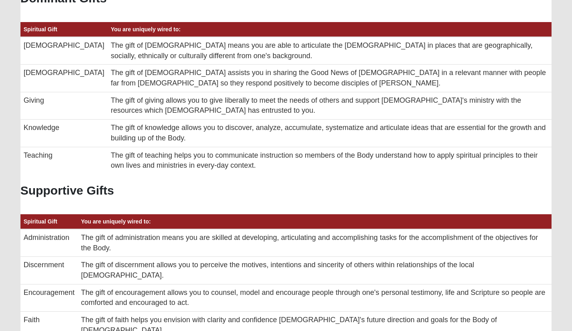
scroll to position [67, 0]
